Goal: Find specific page/section: Find specific page/section

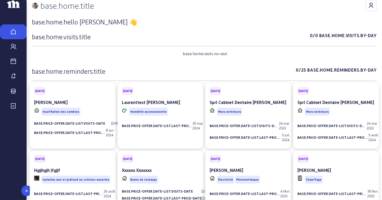
click at [16, 69] on link "base.menu.main.visit" at bounding box center [13, 61] width 27 height 15
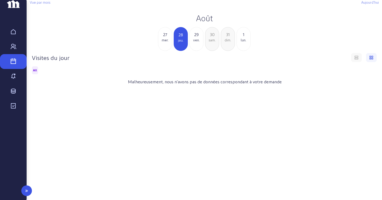
click at [10, 95] on icon at bounding box center [13, 91] width 6 height 6
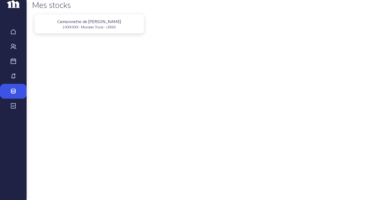
click at [79, 24] on div "Camionnette de [PERSON_NAME] 2-XXX-XXX - Monster Truck - i.3000" at bounding box center [204, 24] width 345 height 24
click at [93, 25] on div "Camionnette de [PERSON_NAME]" at bounding box center [89, 21] width 101 height 6
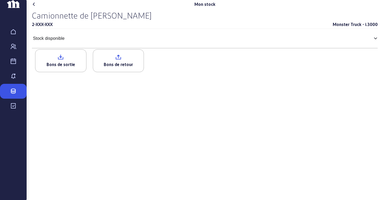
click at [148, 42] on mat-panel-title "Stock disponible" at bounding box center [201, 38] width 337 height 6
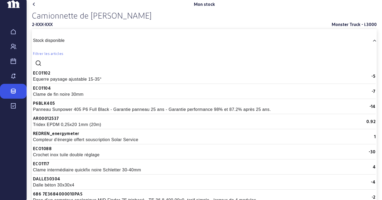
click at [148, 44] on mat-panel-title "Stock disponible" at bounding box center [201, 40] width 336 height 6
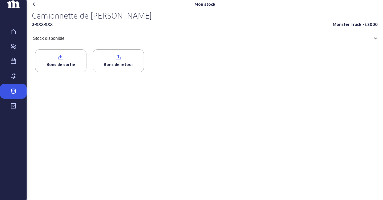
click at [148, 42] on mat-panel-title "Stock disponible" at bounding box center [201, 38] width 337 height 6
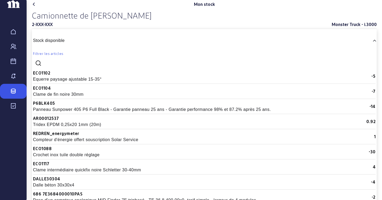
click at [148, 44] on mat-panel-title "Stock disponible" at bounding box center [201, 40] width 336 height 6
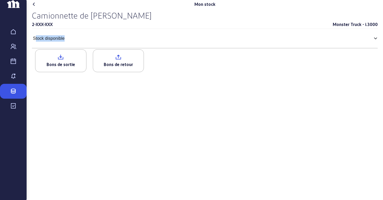
click at [148, 42] on mat-panel-title "Stock disponible" at bounding box center [201, 38] width 337 height 6
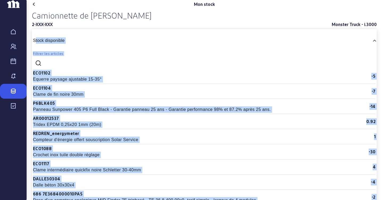
click at [109, 9] on div "Mon stock" at bounding box center [204, 4] width 349 height 9
click at [110, 9] on div "Mon stock" at bounding box center [204, 4] width 349 height 9
click at [93, 9] on div "Mon stock" at bounding box center [204, 4] width 349 height 9
click at [66, 112] on cam-list-sub-title "Panneau Sunpower 405 P6 Full Black - Garantie panneau 25 ans - Garantie perform…" at bounding box center [152, 109] width 238 height 5
